Goal: Task Accomplishment & Management: Manage account settings

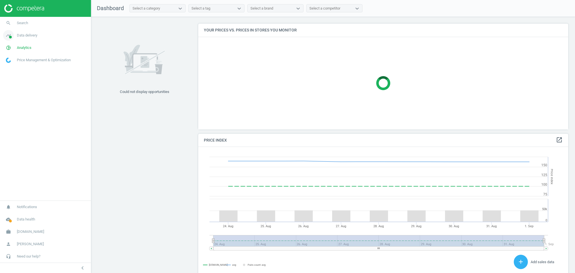
scroll to position [140, 376]
click at [27, 37] on span "Data delivery" at bounding box center [27, 35] width 21 height 5
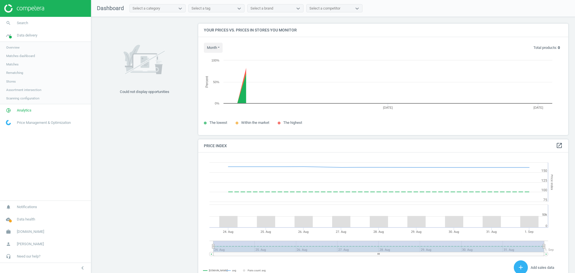
click at [20, 83] on link "Stores" at bounding box center [45, 81] width 91 height 8
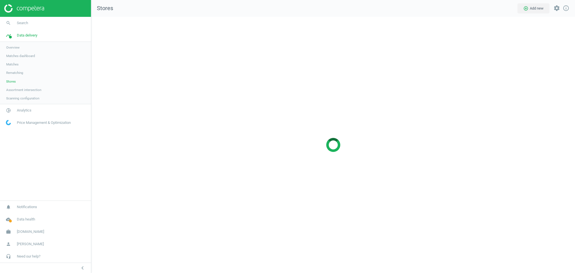
scroll to position [268, 495]
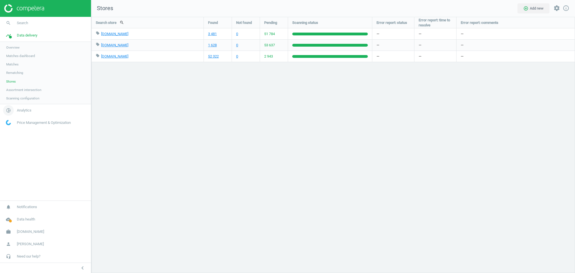
click at [24, 110] on span "Analytics" at bounding box center [24, 110] width 15 height 5
click at [16, 70] on span "Products" at bounding box center [12, 68] width 13 height 4
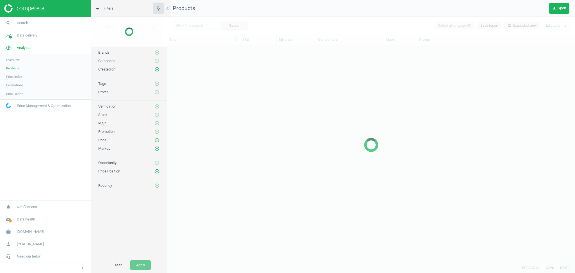
scroll to position [212, 402]
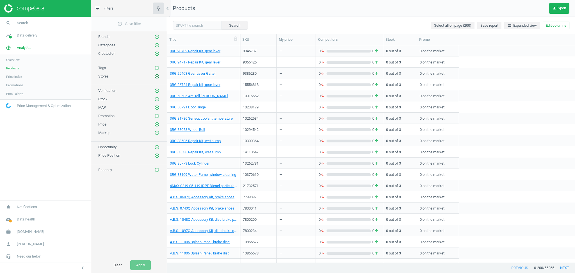
click at [156, 76] on icon "add_circle_outline" at bounding box center [156, 76] width 5 height 5
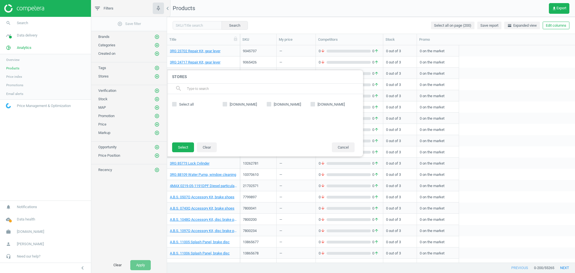
click at [270, 103] on input "bol.com" at bounding box center [269, 104] width 4 height 4
checkbox input "true"
click at [179, 148] on button "Select" at bounding box center [183, 147] width 22 height 10
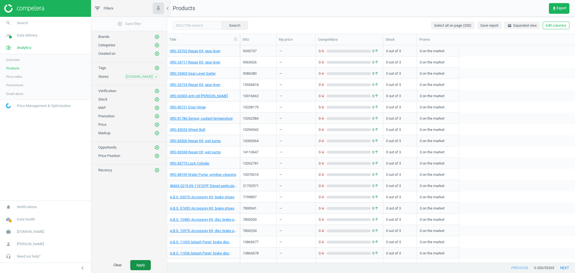
click at [143, 268] on button "Apply" at bounding box center [140, 265] width 21 height 10
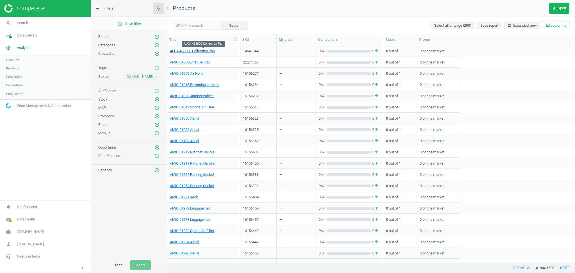
click at [201, 51] on link "ALCA 438000 Collection Pan" at bounding box center [192, 51] width 45 height 5
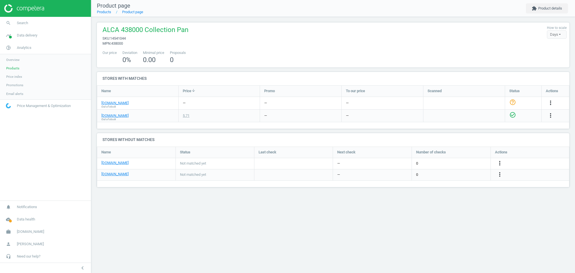
scroll to position [52, 484]
click at [110, 103] on link "bol.com" at bounding box center [114, 103] width 27 height 5
click at [196, 228] on div "Product page Products Product page extension Product details ALCA 438000 Collec…" at bounding box center [333, 136] width 484 height 273
click at [26, 33] on span "Data delivery" at bounding box center [27, 35] width 21 height 5
click at [16, 81] on link "Stores" at bounding box center [45, 81] width 91 height 8
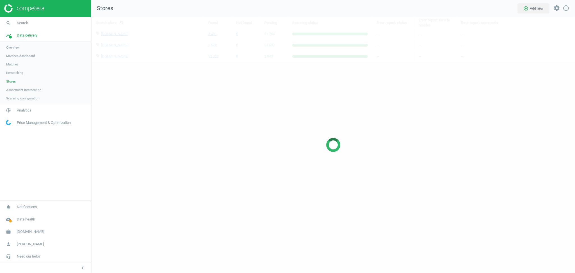
scroll to position [268, 495]
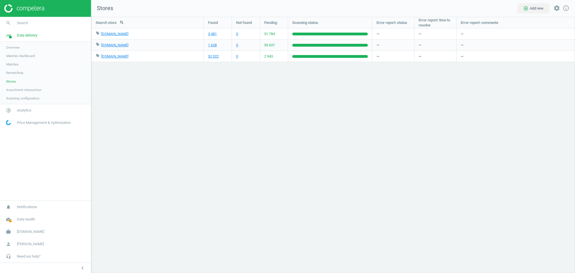
click at [240, 166] on div "Search store search Found Not found Pending Scanning status Error report: statu…" at bounding box center [333, 145] width 484 height 256
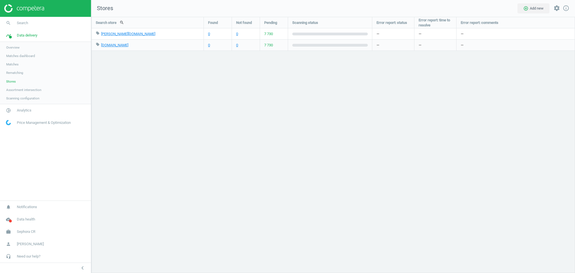
scroll to position [268, 495]
click at [28, 235] on link "work Sephora CR" at bounding box center [45, 232] width 91 height 12
click at [20, 215] on span "Switch campaign" at bounding box center [18, 215] width 25 height 4
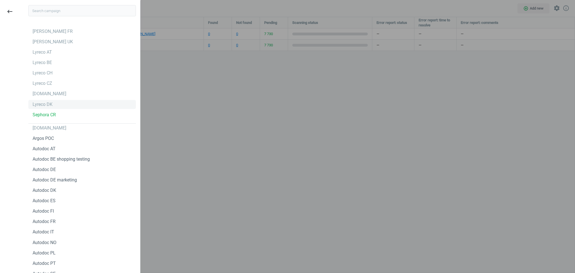
click at [42, 104] on div "Lyreco DK" at bounding box center [43, 104] width 20 height 6
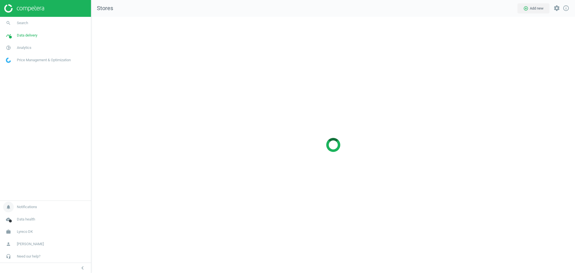
scroll to position [268, 495]
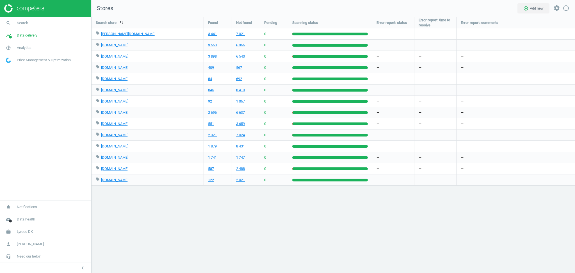
click at [249, 242] on div "Search store search Found Not found Pending Scanning status Error report: statu…" at bounding box center [333, 145] width 484 height 256
click at [24, 49] on span "Analytics" at bounding box center [24, 47] width 15 height 5
click at [19, 69] on span "Products" at bounding box center [12, 68] width 13 height 4
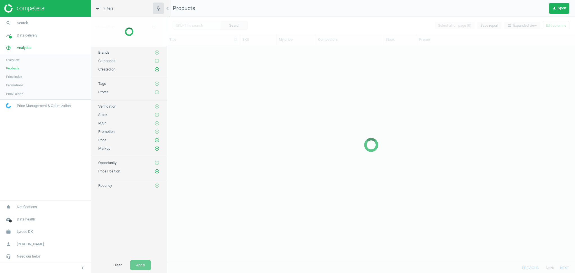
scroll to position [212, 402]
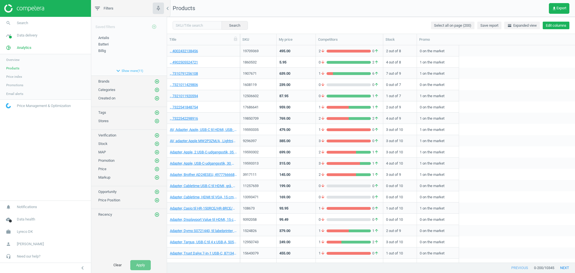
click at [554, 27] on button "Edit columns" at bounding box center [556, 26] width 27 height 8
type input "comp"
click at [531, 65] on icon "expand_more" at bounding box center [533, 66] width 7 height 7
click at [532, 66] on icon "expand_more" at bounding box center [533, 66] width 7 height 7
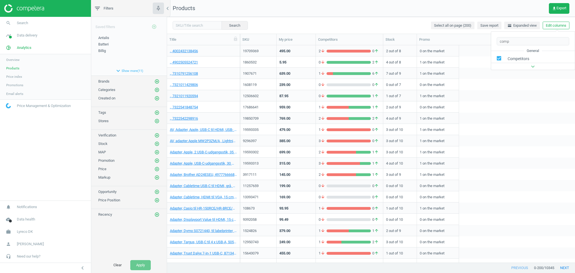
click at [533, 89] on div "1608119 239.00 0 arrow_downward 0 arrow_upward 0 out of 7 0 on the market" at bounding box center [407, 84] width 335 height 11
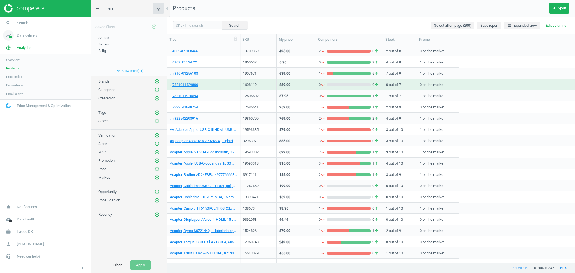
click at [29, 34] on span "Data delivery" at bounding box center [27, 35] width 21 height 5
click at [10, 81] on span "Stores" at bounding box center [11, 81] width 10 height 4
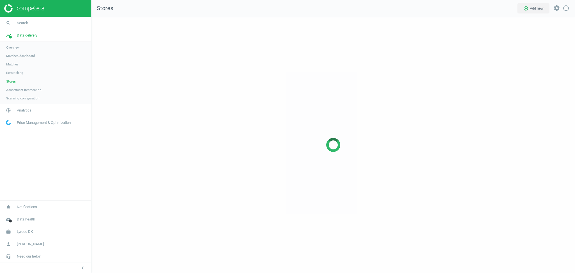
scroll to position [268, 495]
